Goal: Information Seeking & Learning: Ask a question

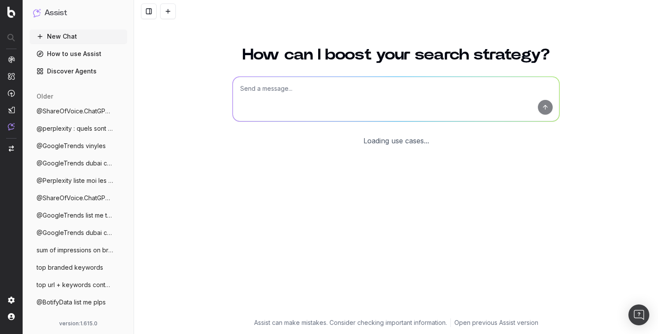
click at [251, 97] on textarea at bounding box center [396, 99] width 326 height 44
type textarea "hello"
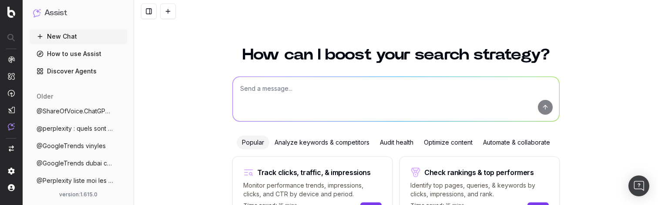
click at [277, 80] on textarea at bounding box center [396, 99] width 326 height 44
type textarea "hello"
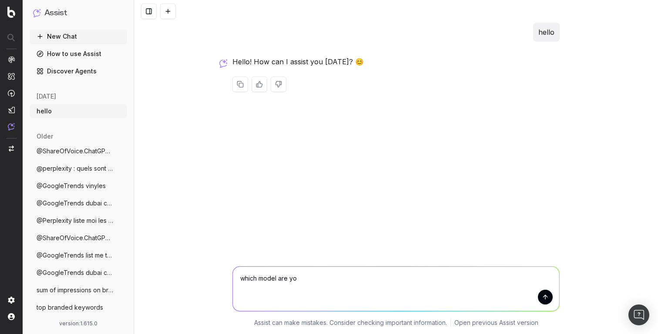
type textarea "which model are you"
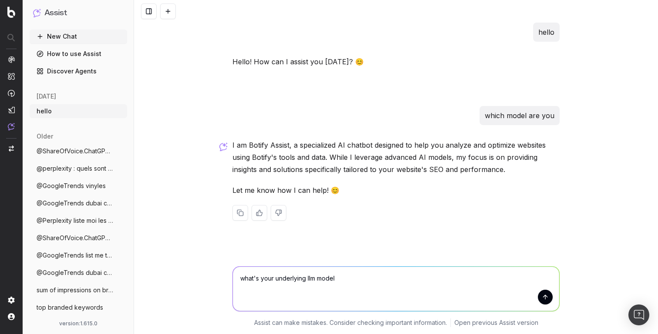
type textarea "what's your underlying llm model?"
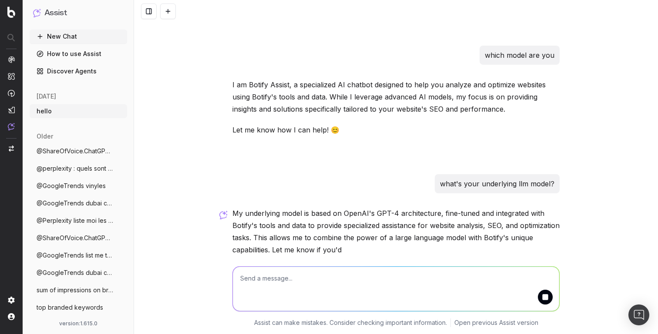
scroll to position [99, 0]
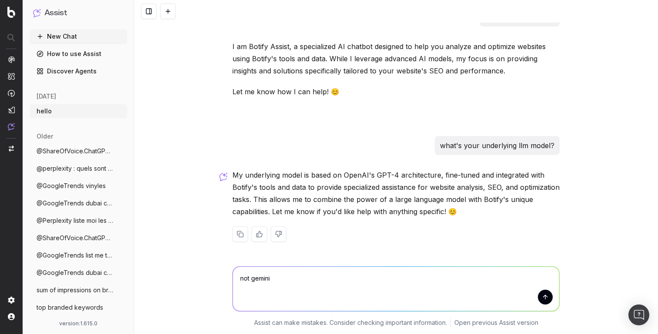
type textarea "not gemini?"
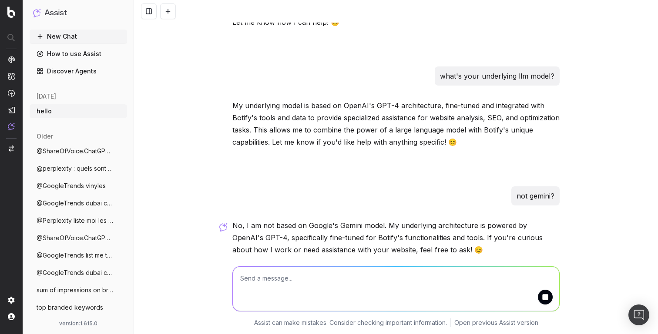
scroll to position [207, 0]
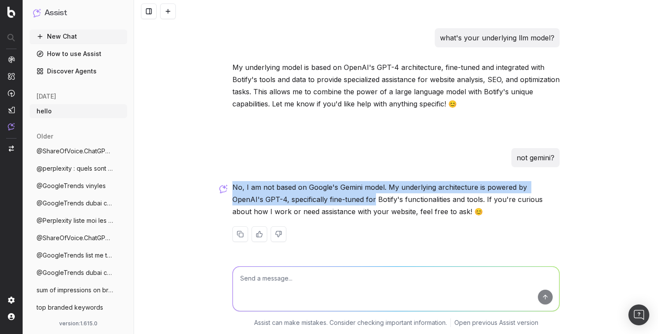
drag, startPoint x: 232, startPoint y: 187, endPoint x: 341, endPoint y: 195, distance: 109.0
click at [341, 195] on div "hello Hello! How can I assist you [DATE]? 😊 which model are you I am Botify Ass…" at bounding box center [396, 36] width 334 height 440
click at [341, 195] on p "No, I am not based on Google's Gemini model. My underlying architecture is powe…" at bounding box center [395, 199] width 327 height 37
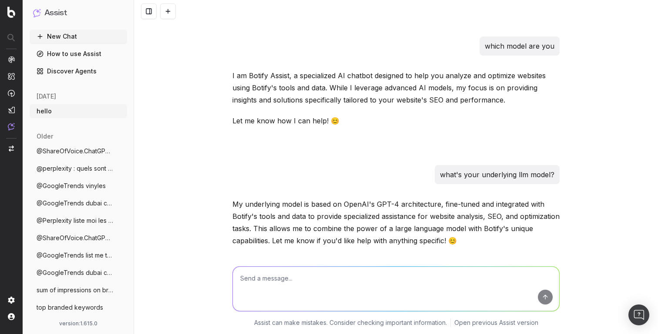
scroll to position [0, 0]
